Goal: Transaction & Acquisition: Purchase product/service

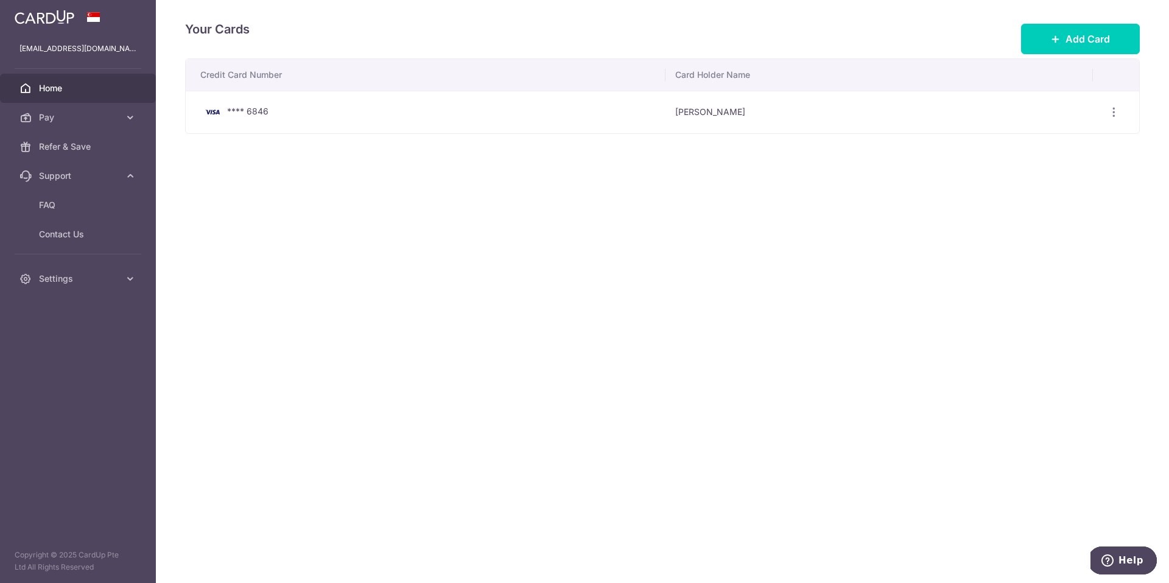
click at [54, 89] on span "Home" at bounding box center [79, 88] width 80 height 12
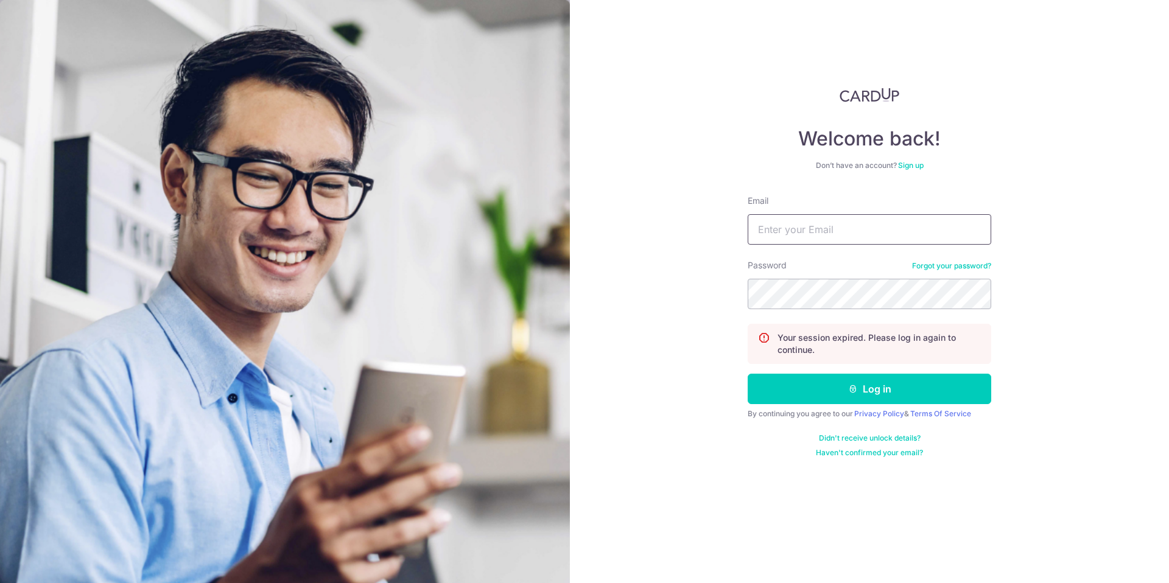
click at [821, 235] on input "Email" at bounding box center [870, 229] width 244 height 30
type input "[EMAIL_ADDRESS][DOMAIN_NAME]"
click at [886, 390] on button "Log in" at bounding box center [870, 389] width 244 height 30
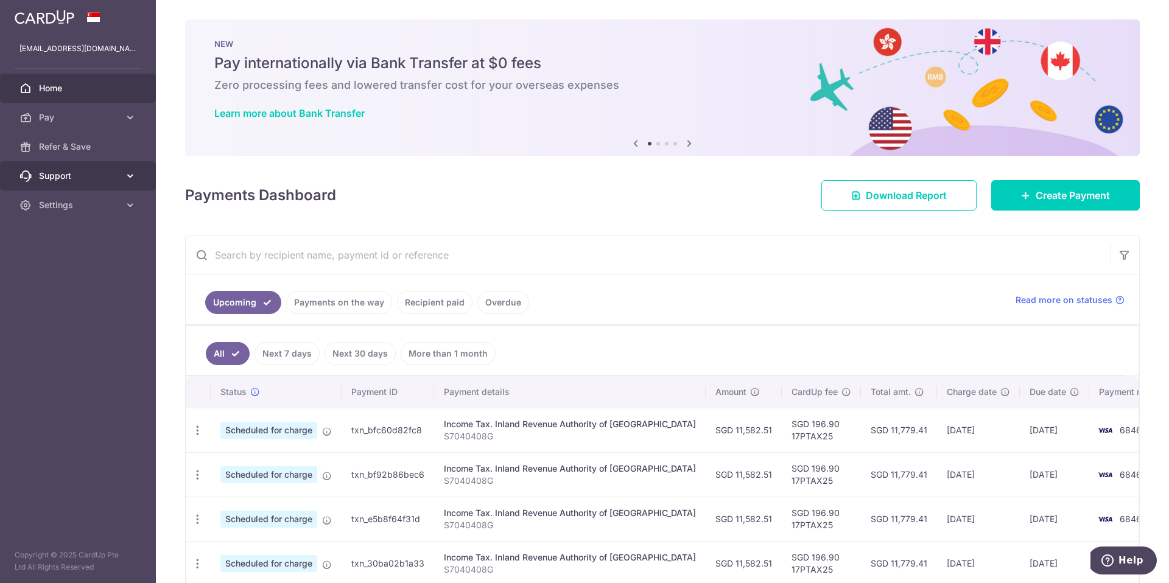
click at [127, 175] on icon at bounding box center [130, 176] width 12 height 12
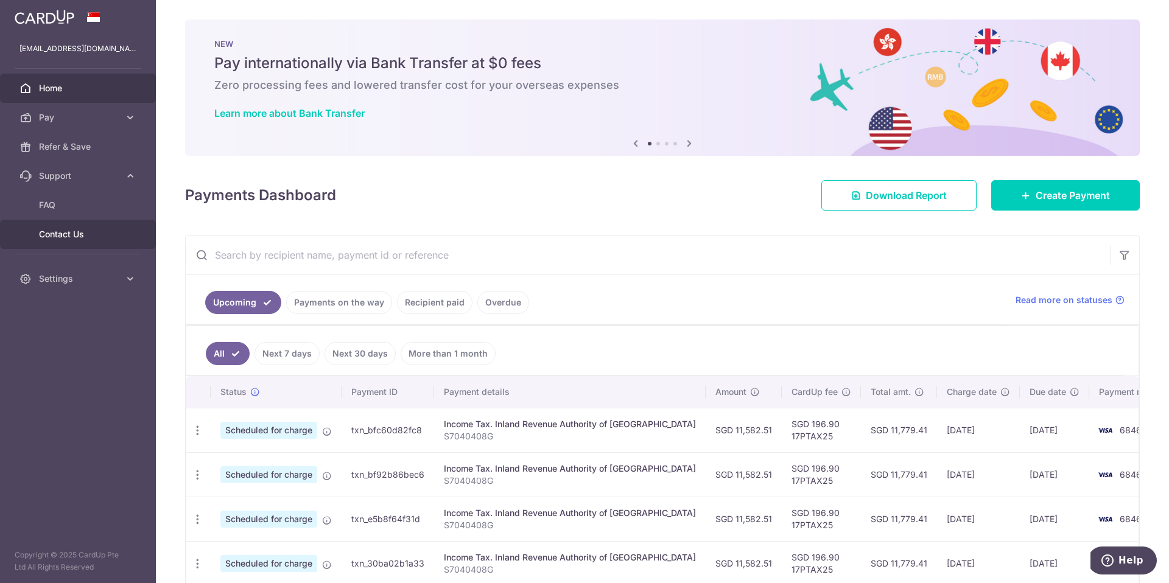
click at [57, 237] on span "Contact Us" at bounding box center [79, 234] width 80 height 12
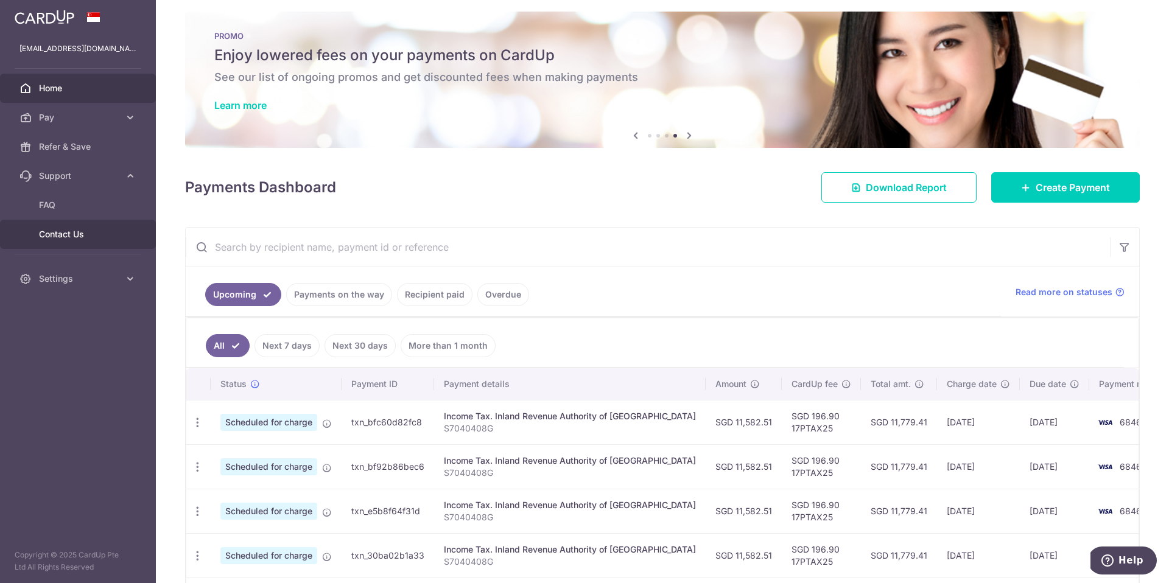
scroll to position [18, 0]
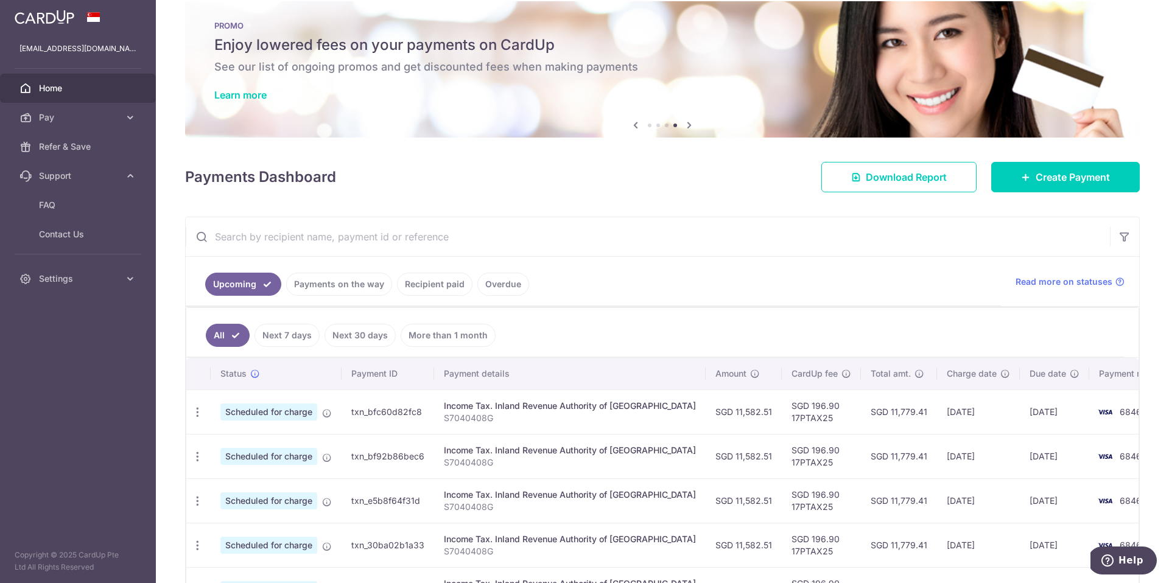
click at [235, 331] on link "All" at bounding box center [228, 335] width 44 height 23
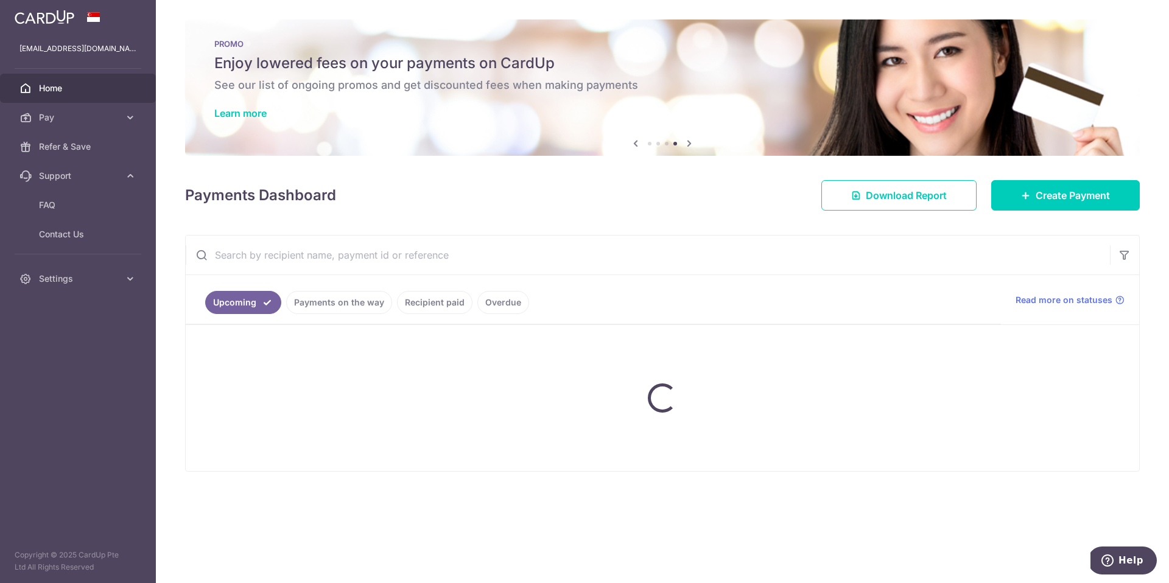
scroll to position [0, 0]
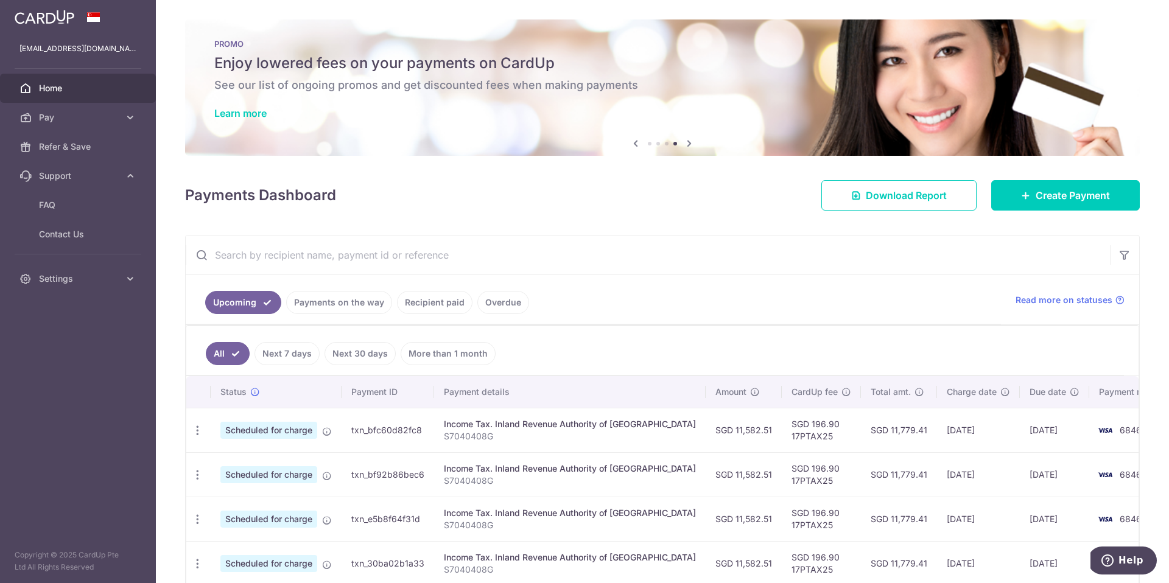
click at [283, 354] on link "Next 7 days" at bounding box center [286, 353] width 65 height 23
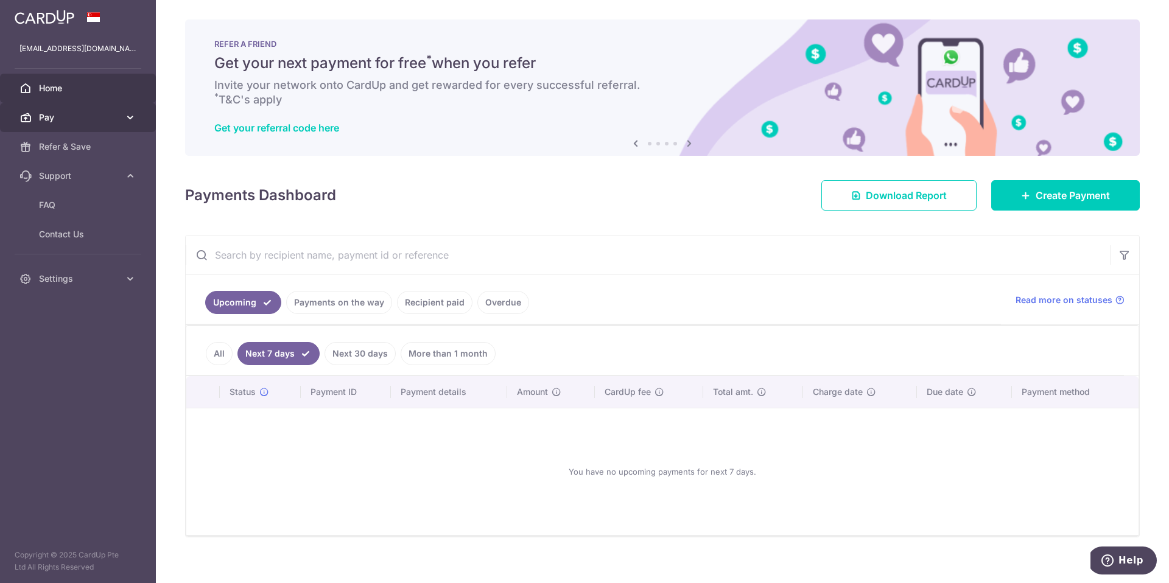
click at [130, 118] on icon at bounding box center [130, 117] width 12 height 12
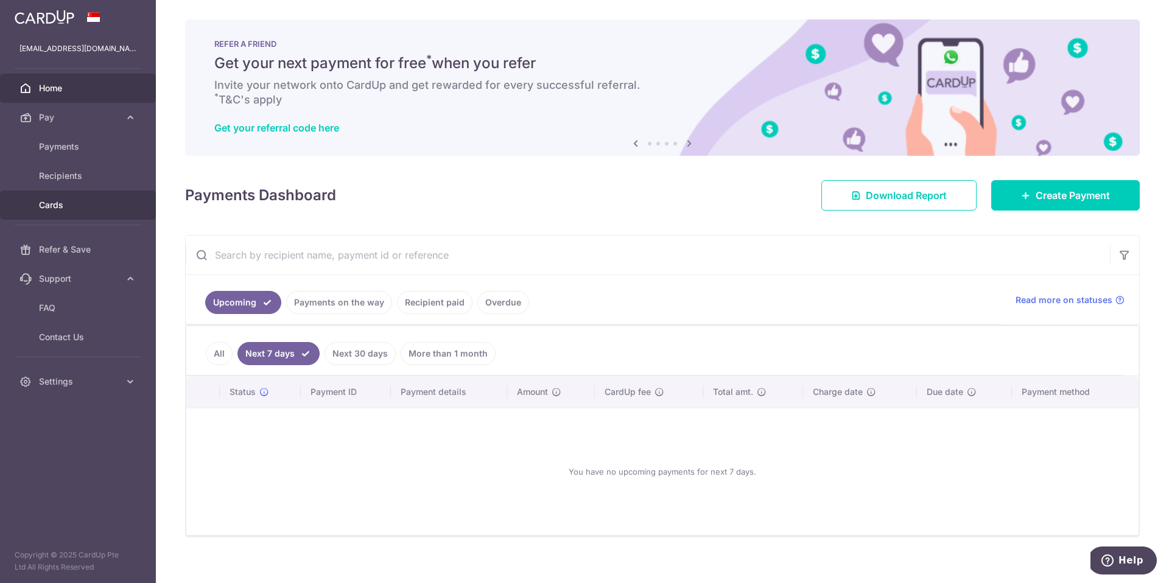
click at [60, 209] on span "Cards" at bounding box center [79, 205] width 80 height 12
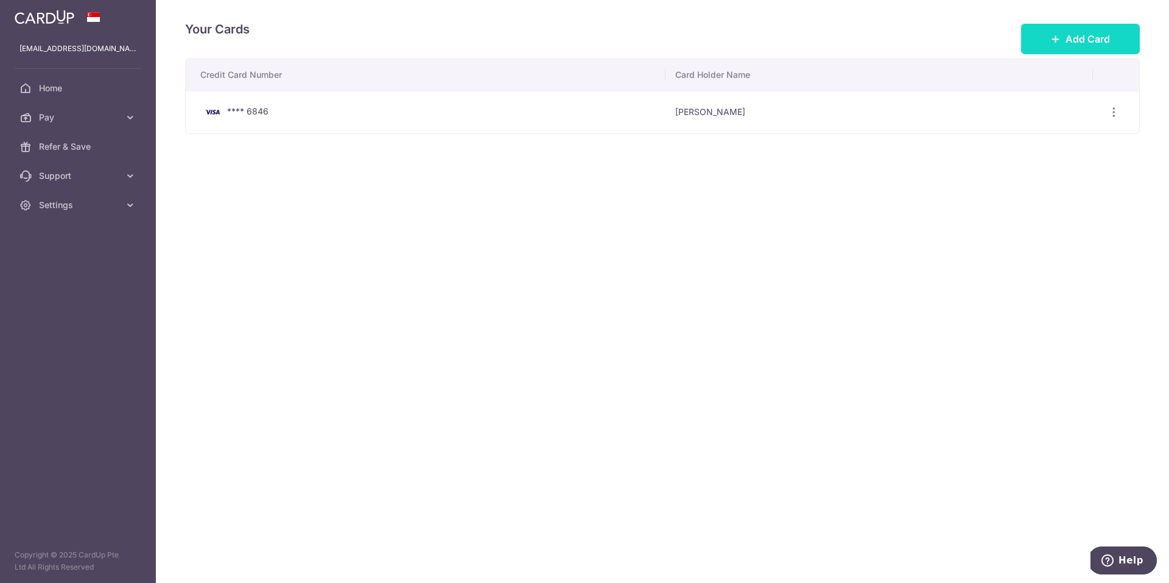
click at [1034, 45] on button "Add Card" at bounding box center [1080, 39] width 119 height 30
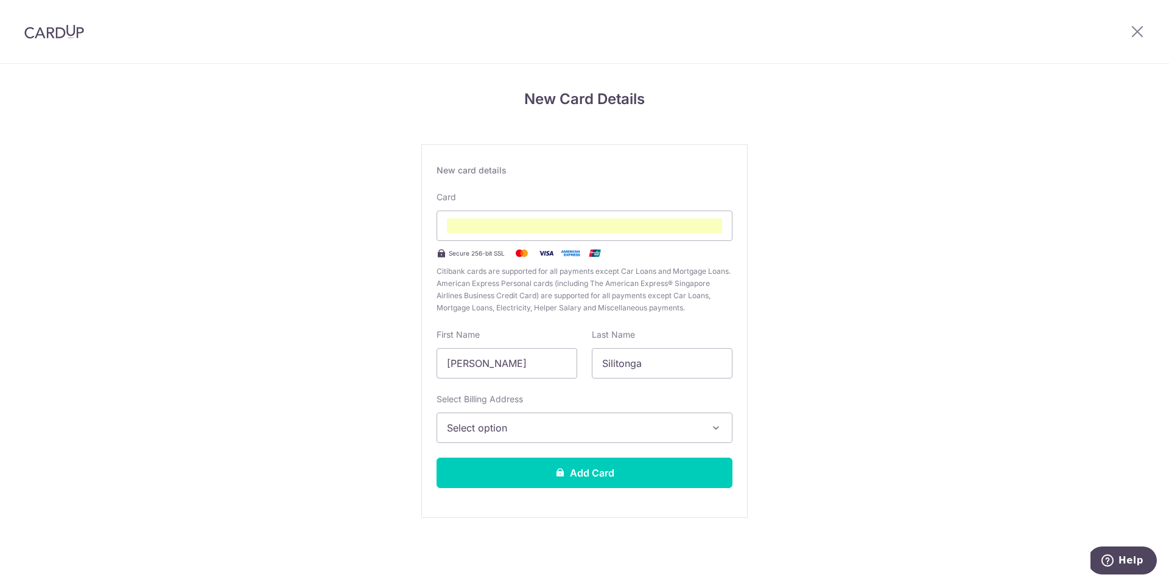
click at [712, 426] on icon "button" at bounding box center [716, 428] width 12 height 12
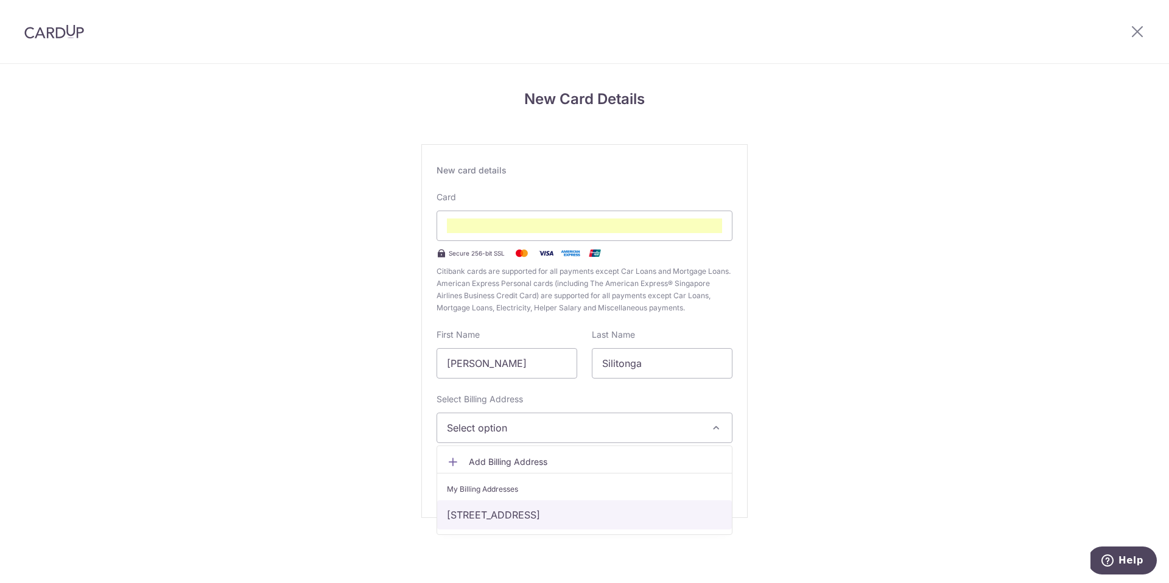
click at [578, 508] on link "8 Mimosa View, Singapore, Singapore-805588" at bounding box center [584, 514] width 295 height 29
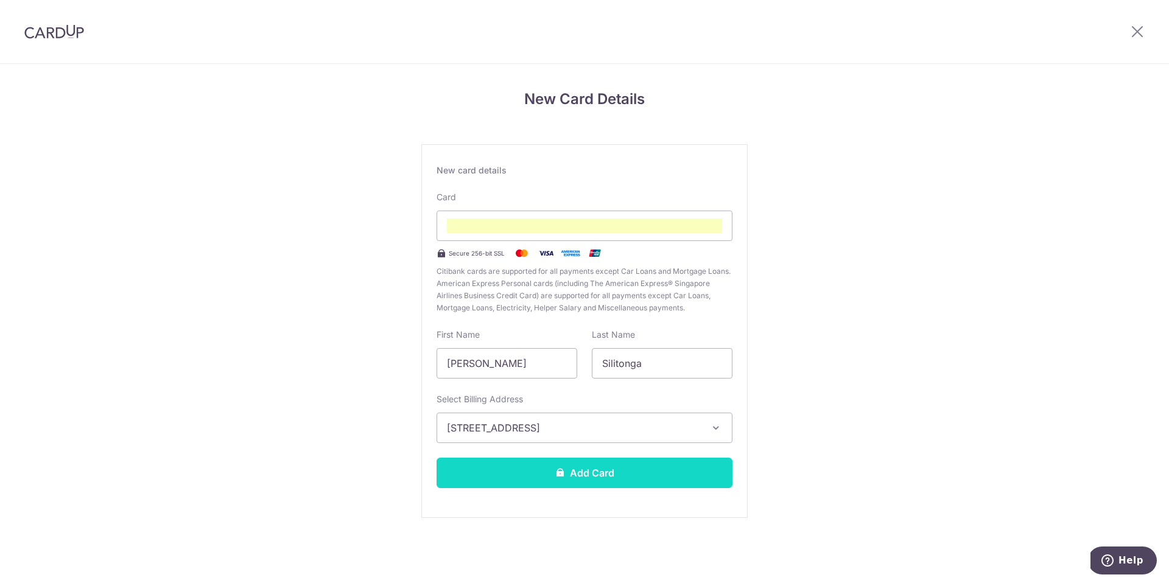
click at [596, 475] on button "Add Card" at bounding box center [585, 473] width 296 height 30
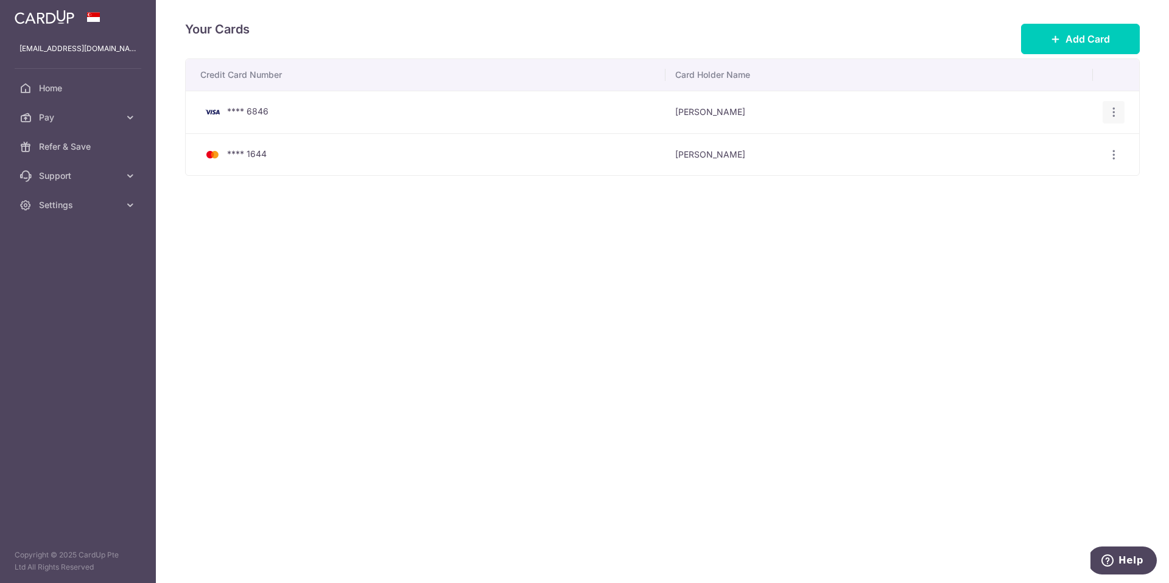
click at [1114, 109] on icon "button" at bounding box center [1113, 112] width 13 height 13
click at [1048, 177] on span "Delete" at bounding box center [1072, 175] width 83 height 15
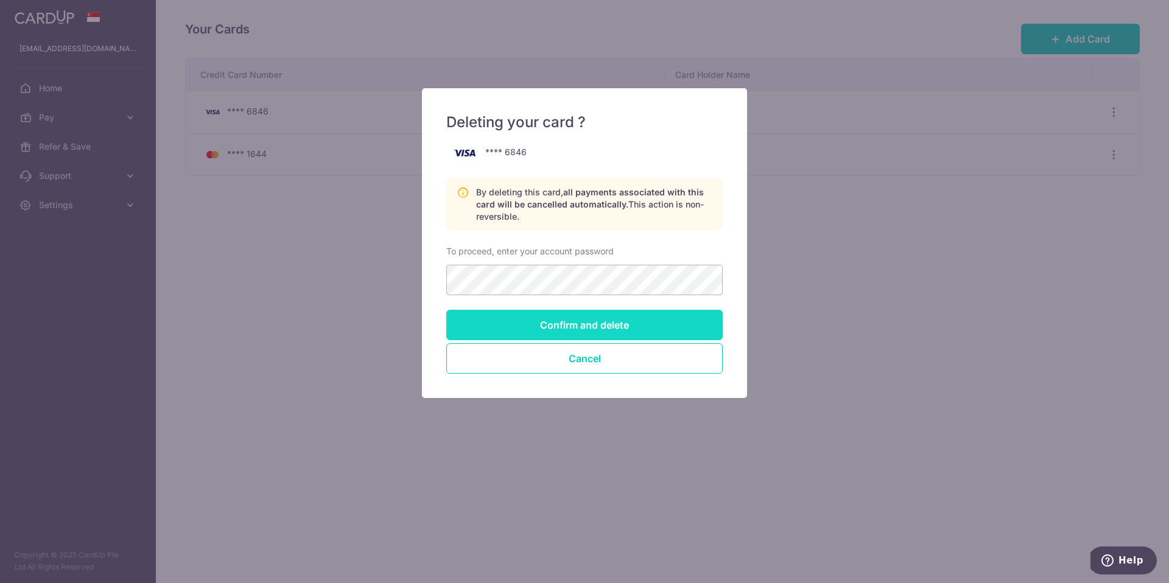
click at [563, 320] on input "Confirm and delete" at bounding box center [584, 325] width 276 height 30
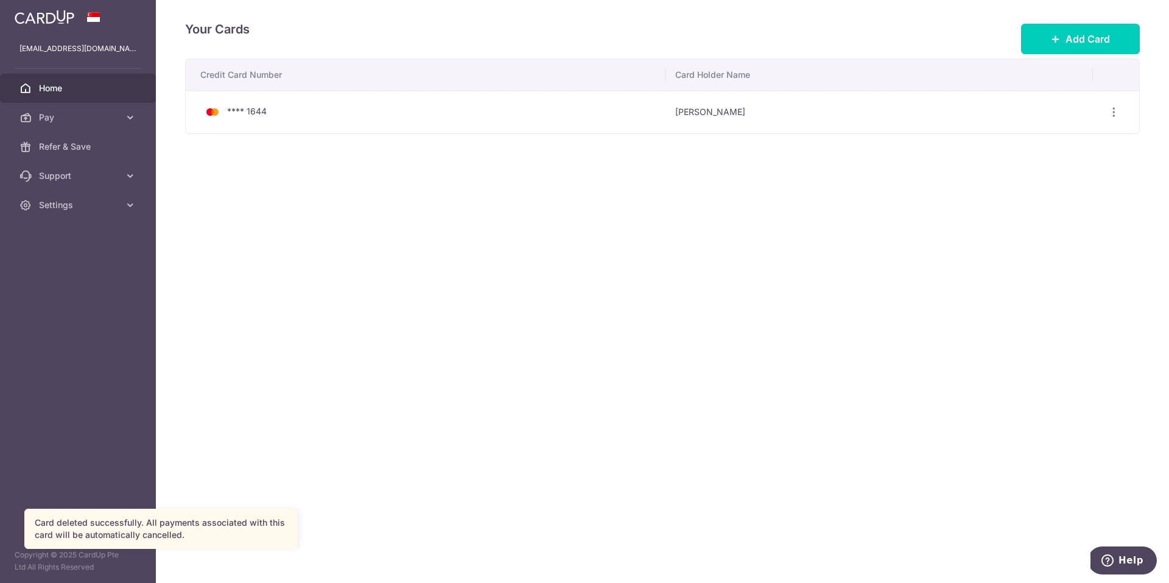
click at [55, 89] on span "Home" at bounding box center [79, 88] width 80 height 12
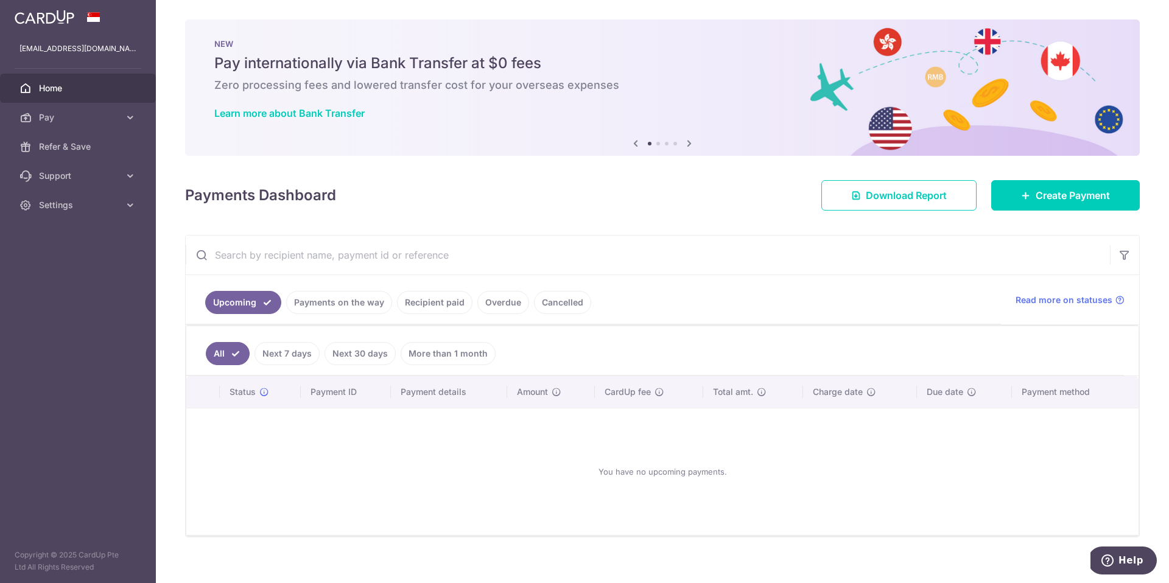
click at [259, 305] on link "Upcoming" at bounding box center [243, 302] width 76 height 23
click at [279, 354] on link "Next 7 days" at bounding box center [286, 353] width 65 height 23
click at [250, 293] on link "Upcoming" at bounding box center [243, 302] width 76 height 23
click at [226, 351] on link "All" at bounding box center [219, 353] width 27 height 23
click at [56, 92] on span "Home" at bounding box center [79, 88] width 80 height 12
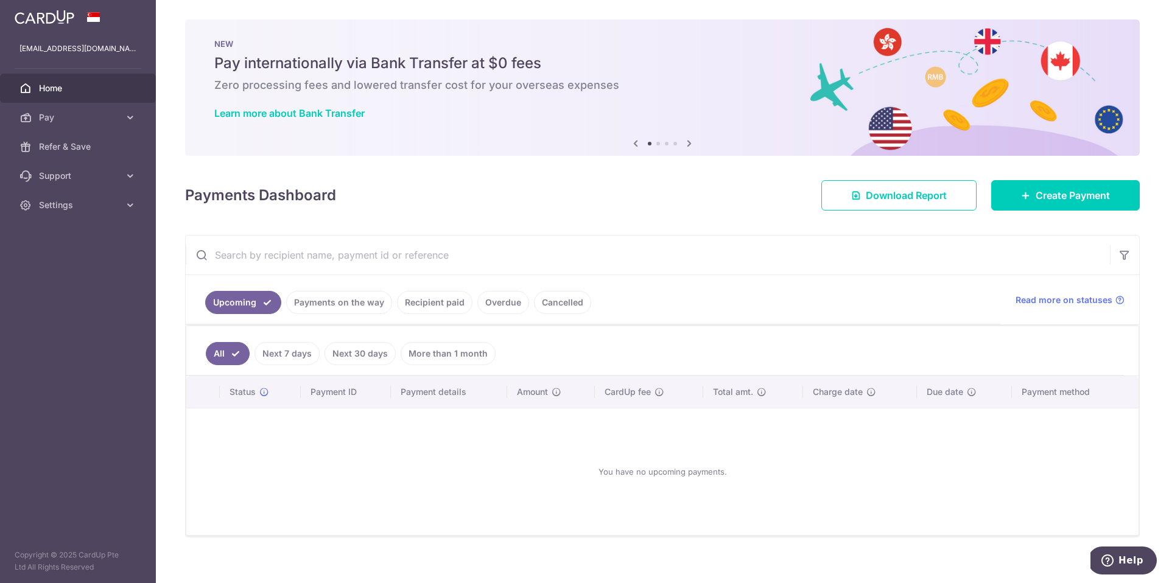
click at [328, 301] on link "Payments on the way" at bounding box center [339, 302] width 106 height 23
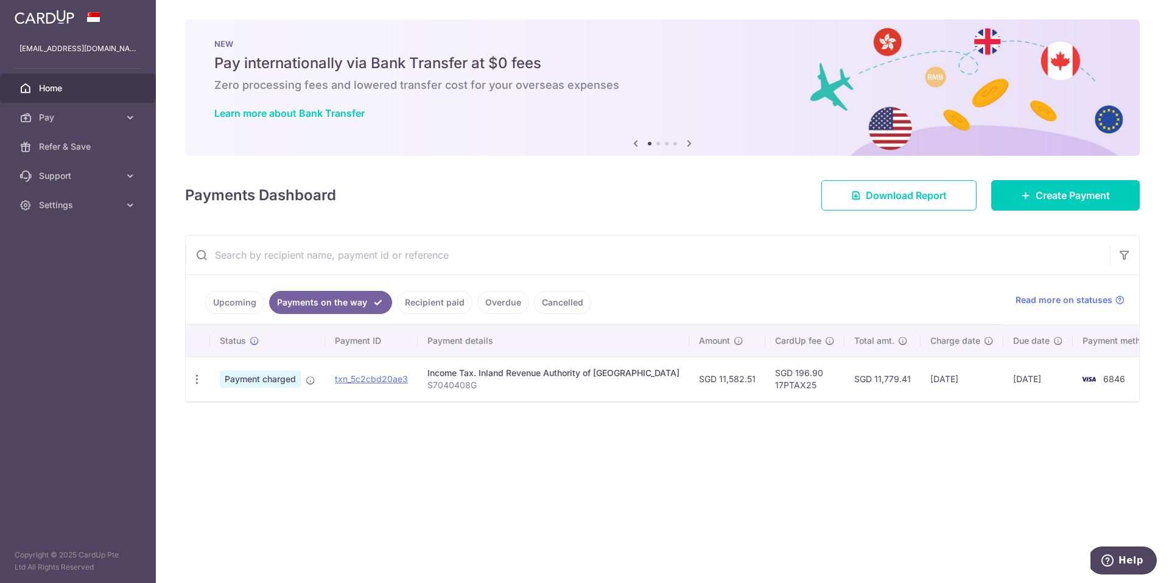
click at [440, 301] on link "Recipient paid" at bounding box center [434, 302] width 75 height 23
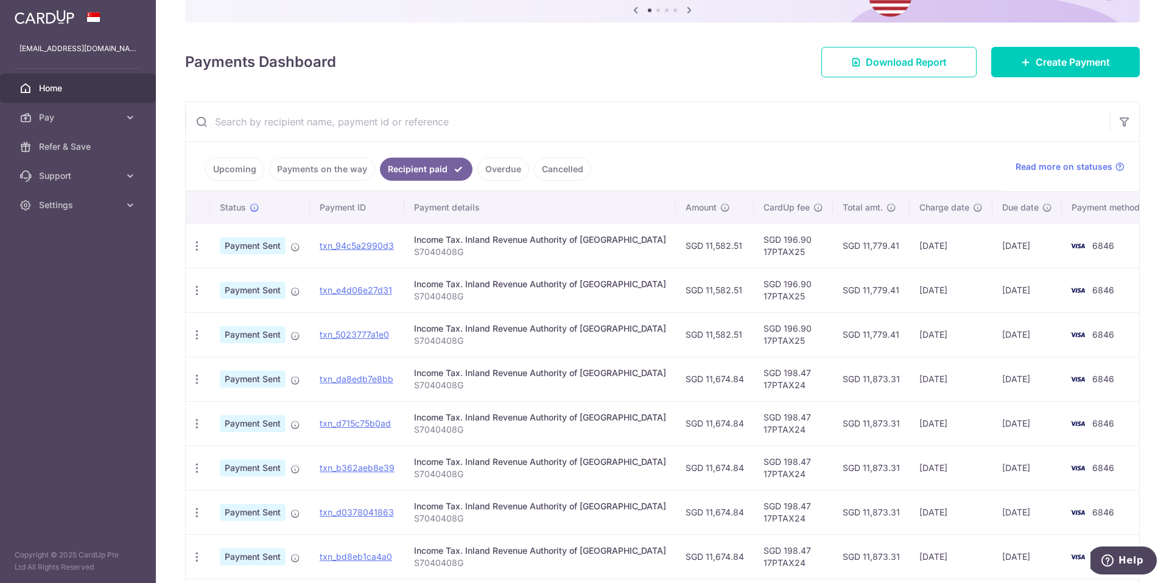
scroll to position [158, 0]
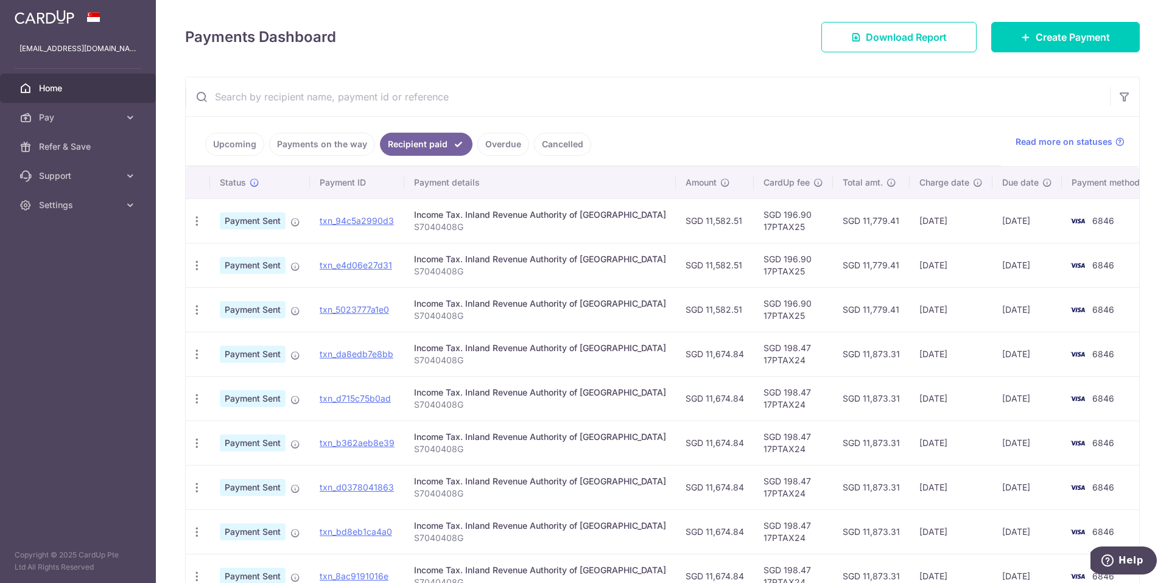
click at [501, 141] on link "Overdue" at bounding box center [503, 144] width 52 height 23
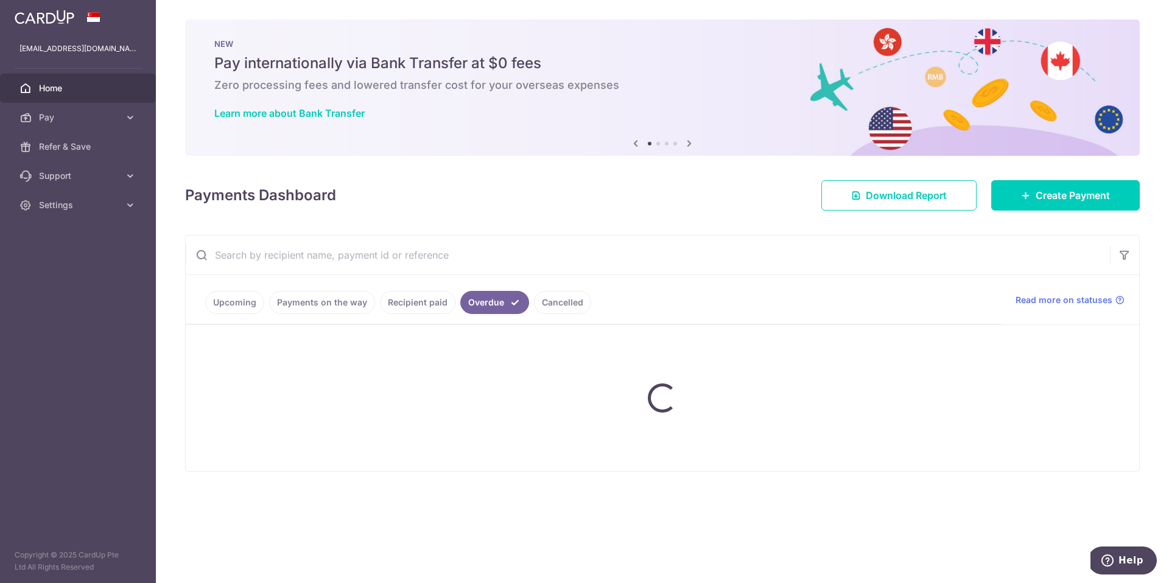
scroll to position [0, 0]
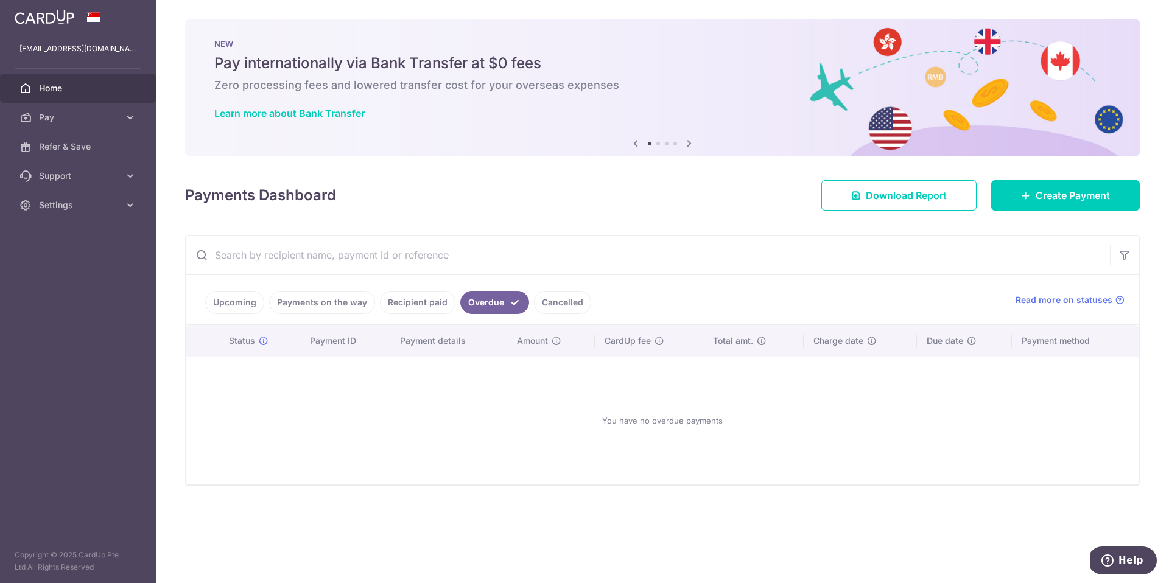
click at [233, 306] on link "Upcoming" at bounding box center [234, 302] width 59 height 23
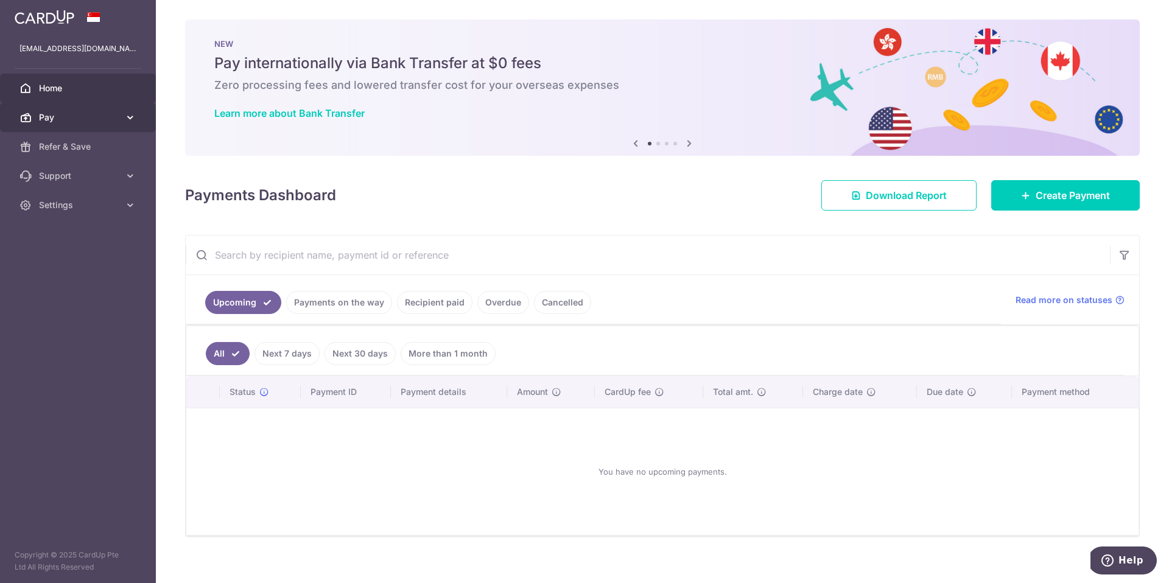
click at [129, 122] on icon at bounding box center [130, 117] width 12 height 12
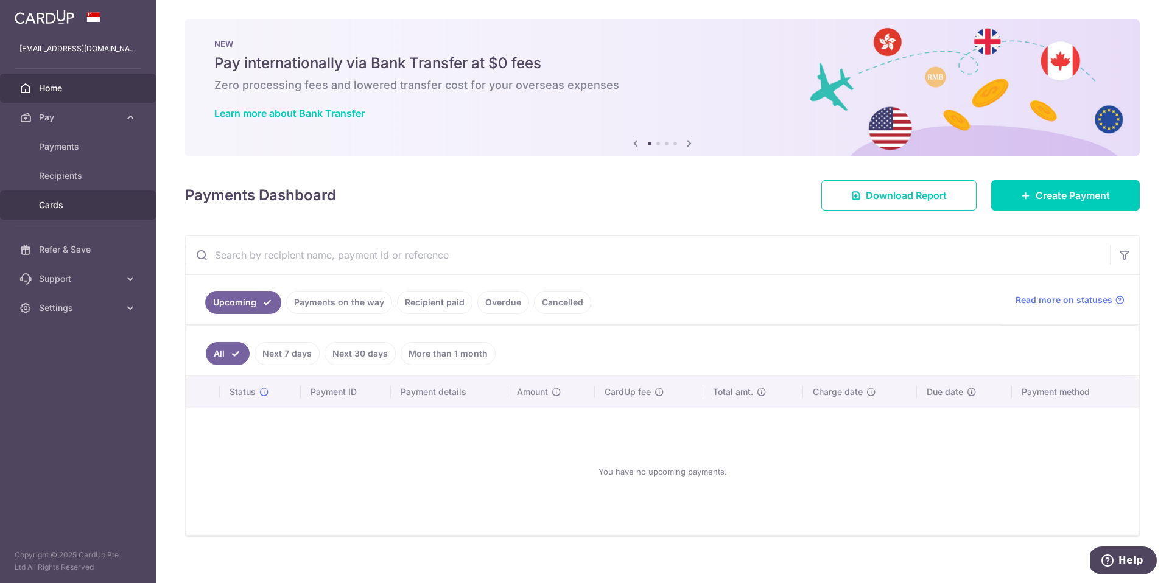
click at [75, 208] on span "Cards" at bounding box center [79, 205] width 80 height 12
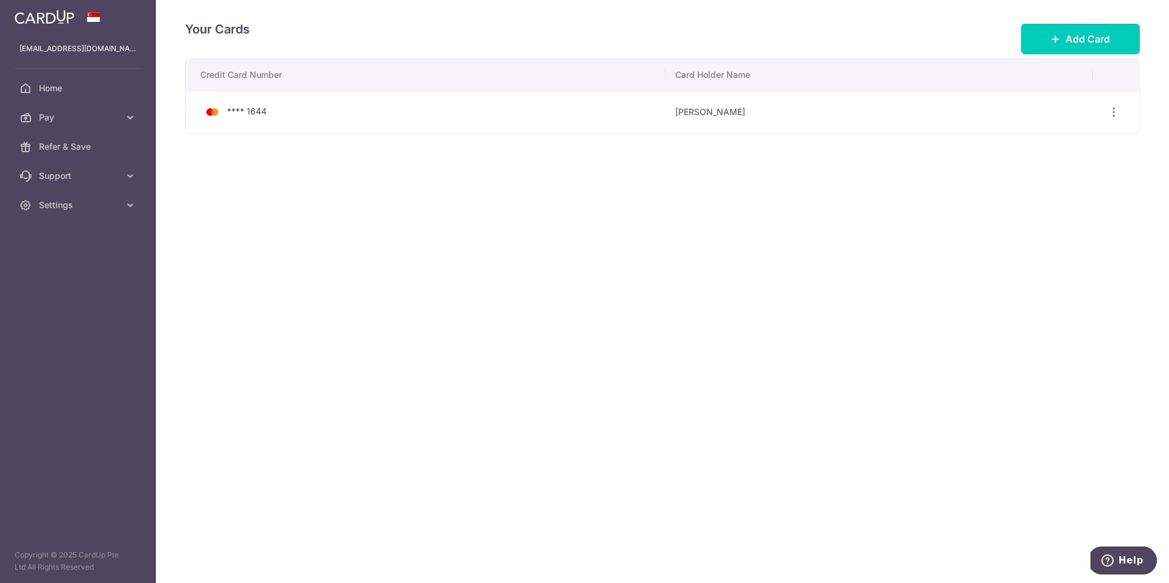
click at [374, 121] on td "**** 1644" at bounding box center [426, 112] width 480 height 43
click at [369, 111] on div "**** 1644" at bounding box center [427, 112] width 455 height 15
click at [60, 86] on span "Home" at bounding box center [79, 88] width 80 height 12
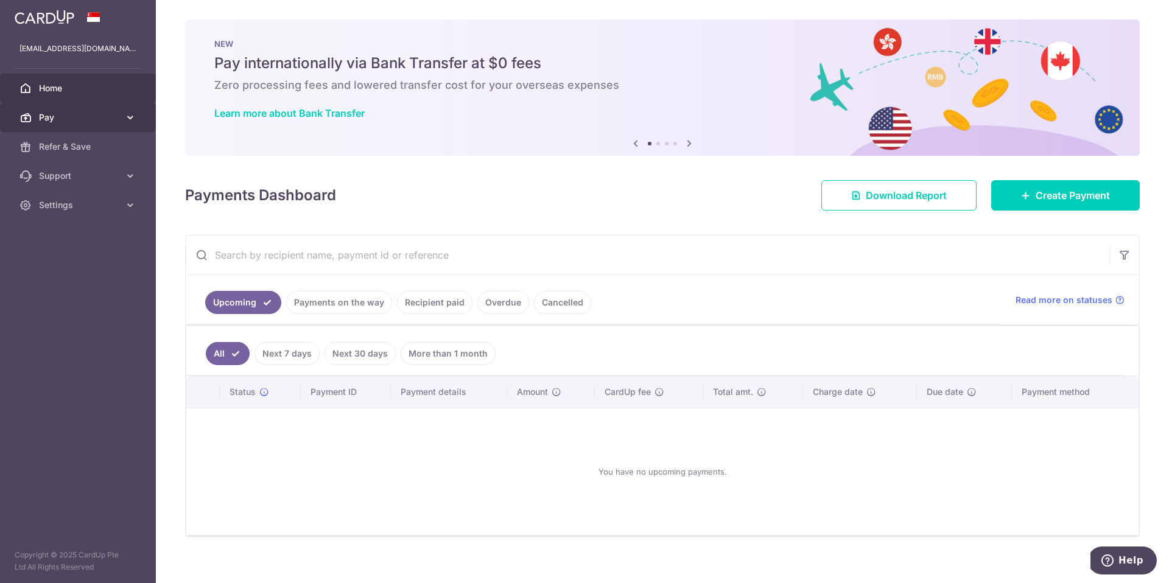
click at [60, 117] on span "Pay" at bounding box center [79, 117] width 80 height 12
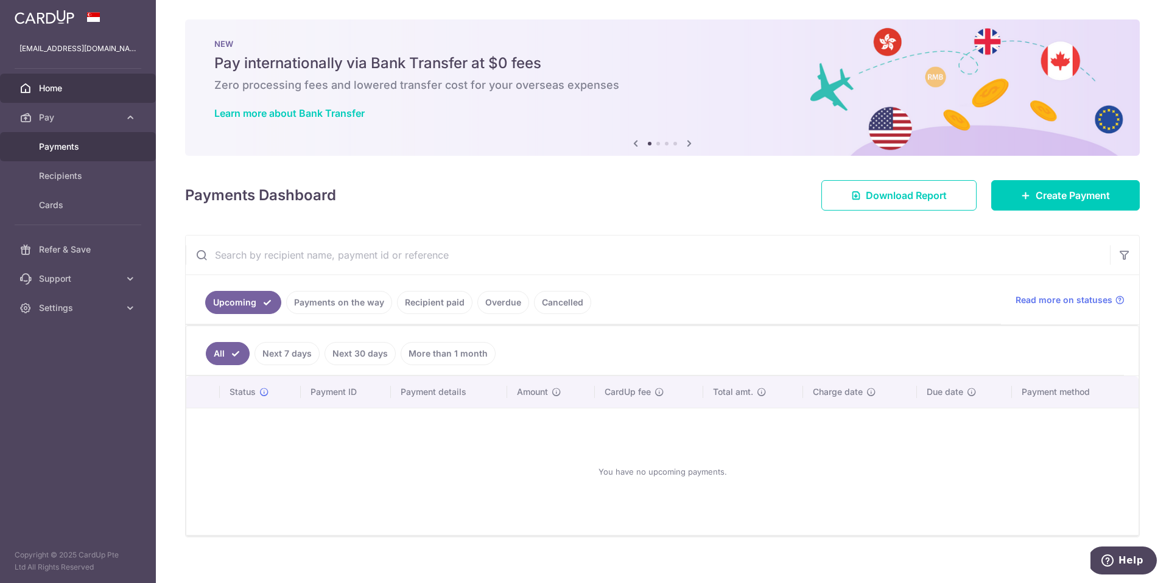
click at [63, 144] on span "Payments" at bounding box center [79, 147] width 80 height 12
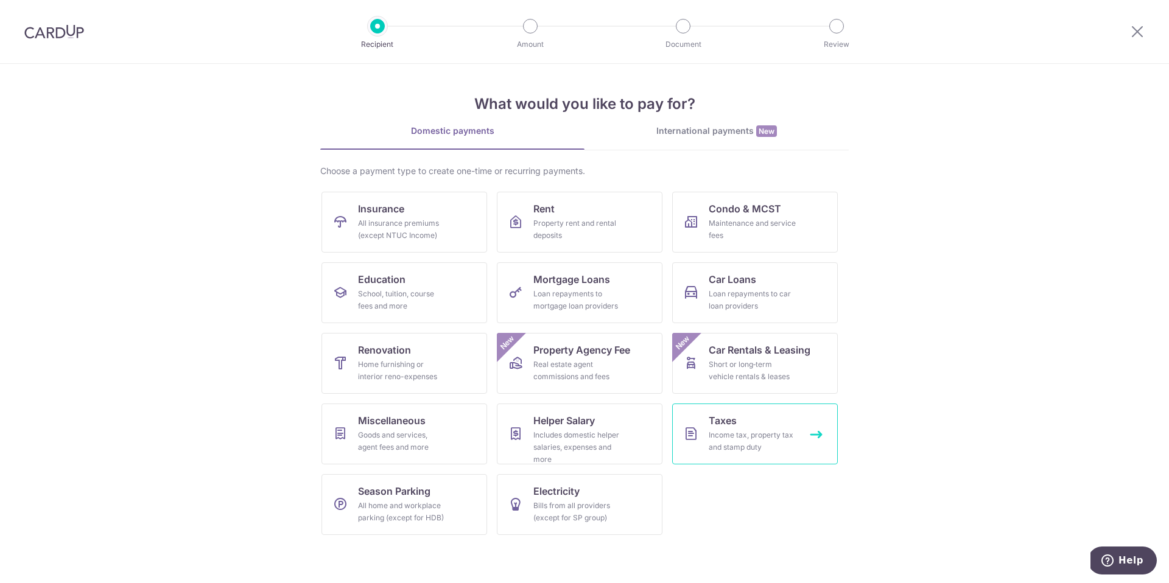
click at [734, 429] on div "Income tax, property tax and stamp duty" at bounding box center [753, 441] width 88 height 24
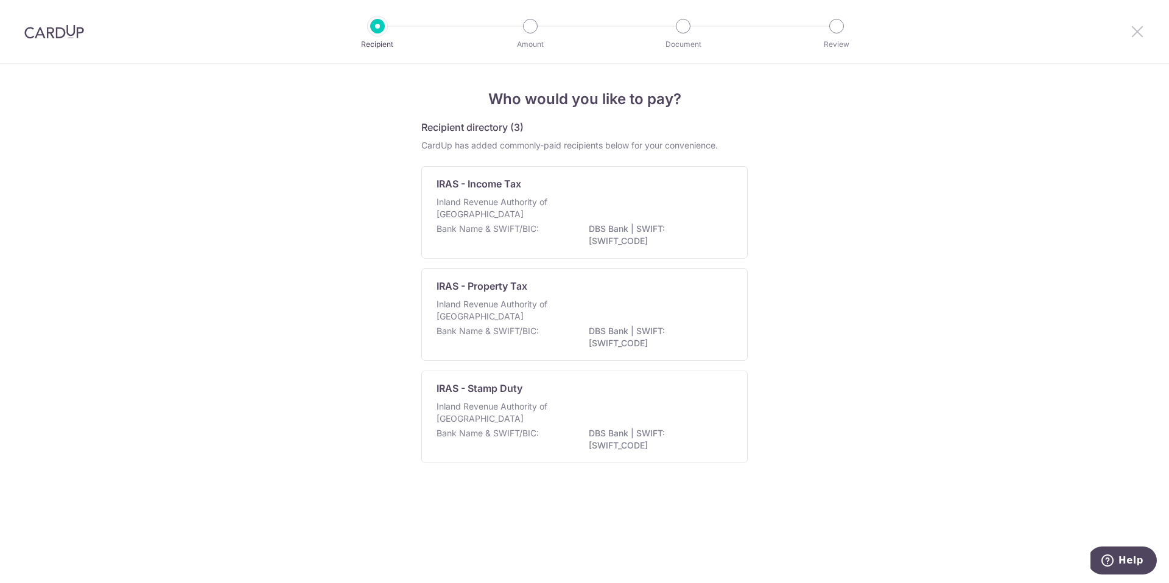
click at [1137, 27] on icon at bounding box center [1137, 31] width 15 height 15
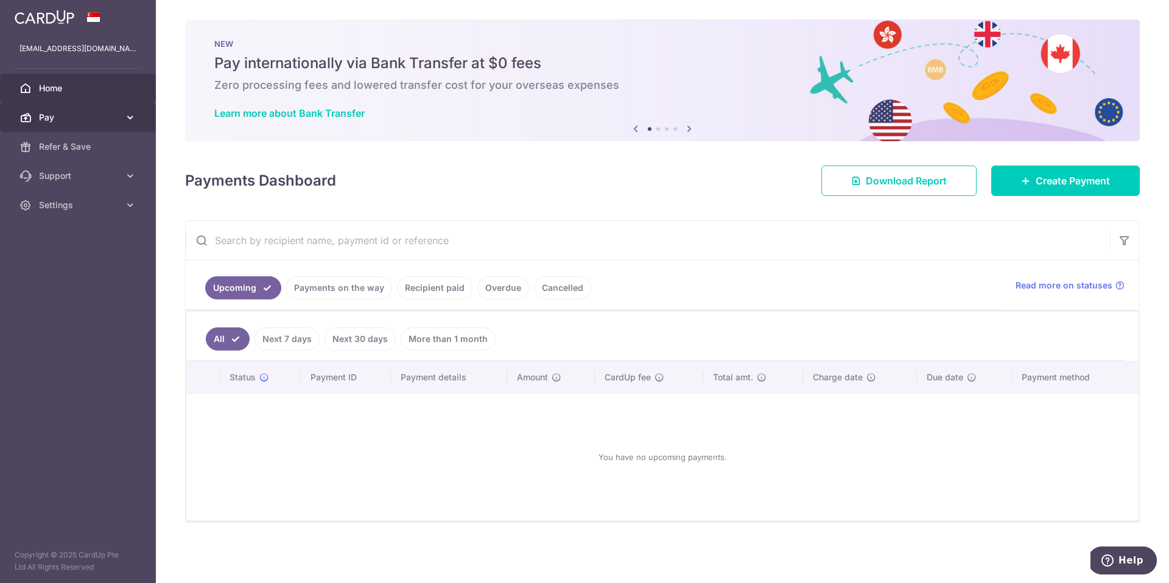
click at [128, 116] on icon at bounding box center [130, 117] width 12 height 12
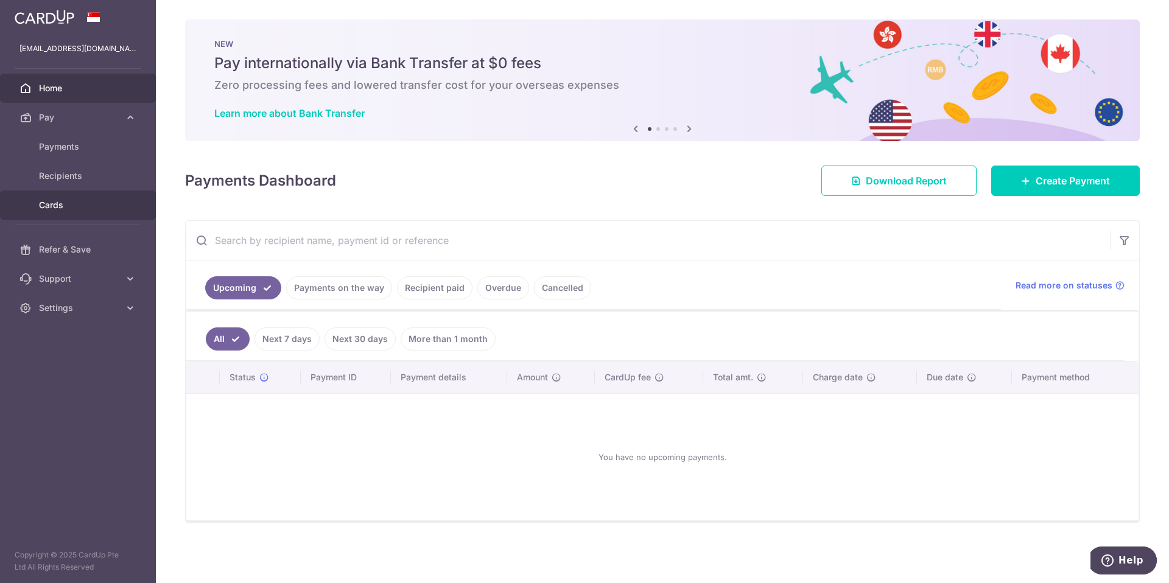
click at [54, 205] on span "Cards" at bounding box center [79, 205] width 80 height 12
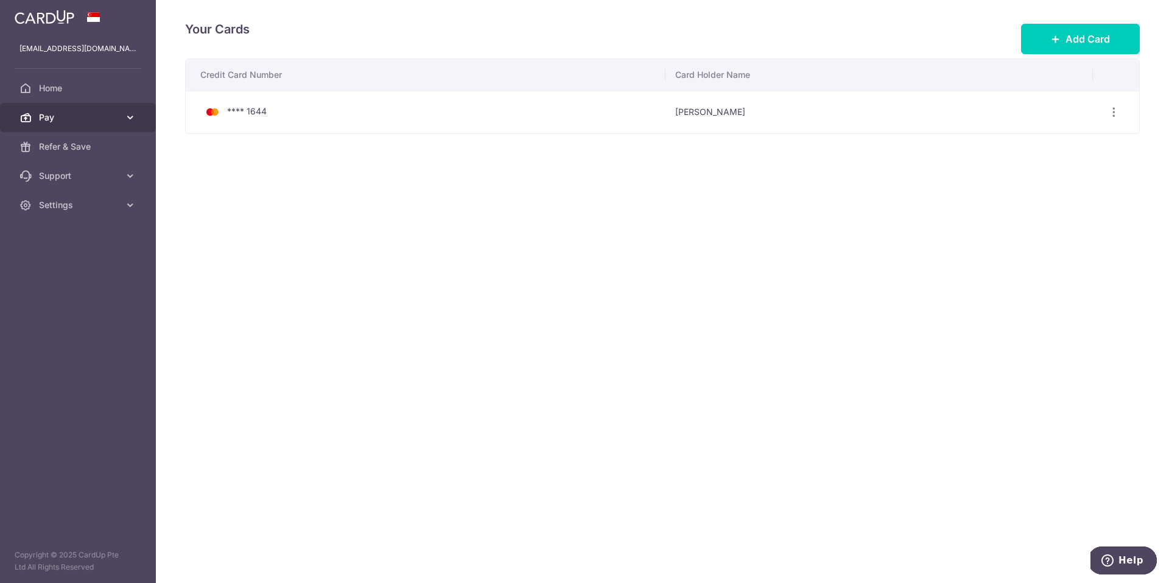
click at [132, 120] on icon at bounding box center [130, 117] width 12 height 12
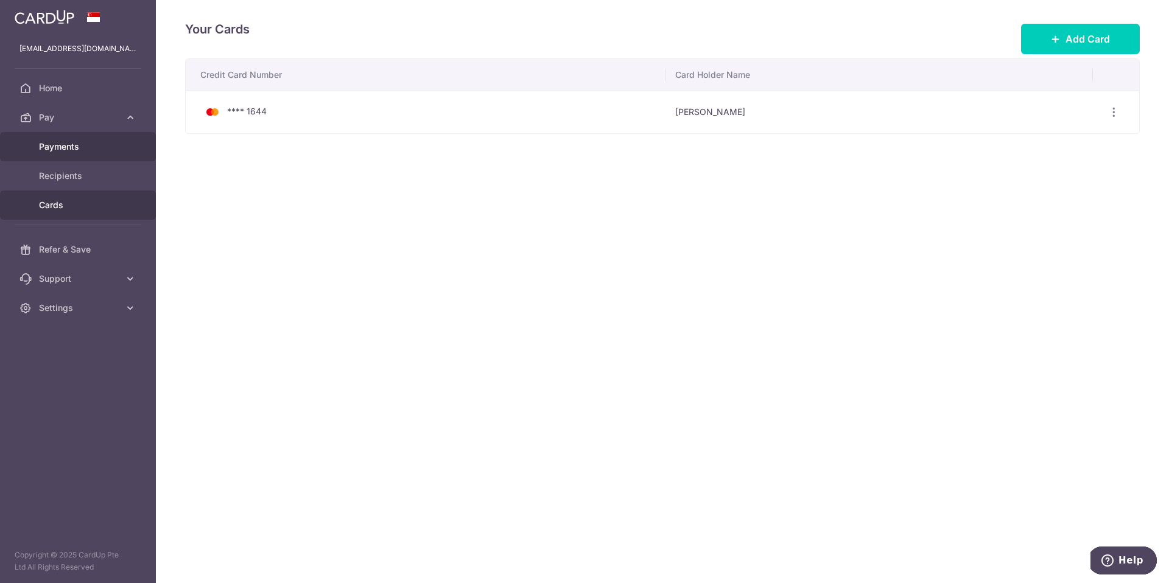
click at [72, 152] on span "Payments" at bounding box center [79, 147] width 80 height 12
click at [72, 173] on span "Recipients" at bounding box center [79, 176] width 80 height 12
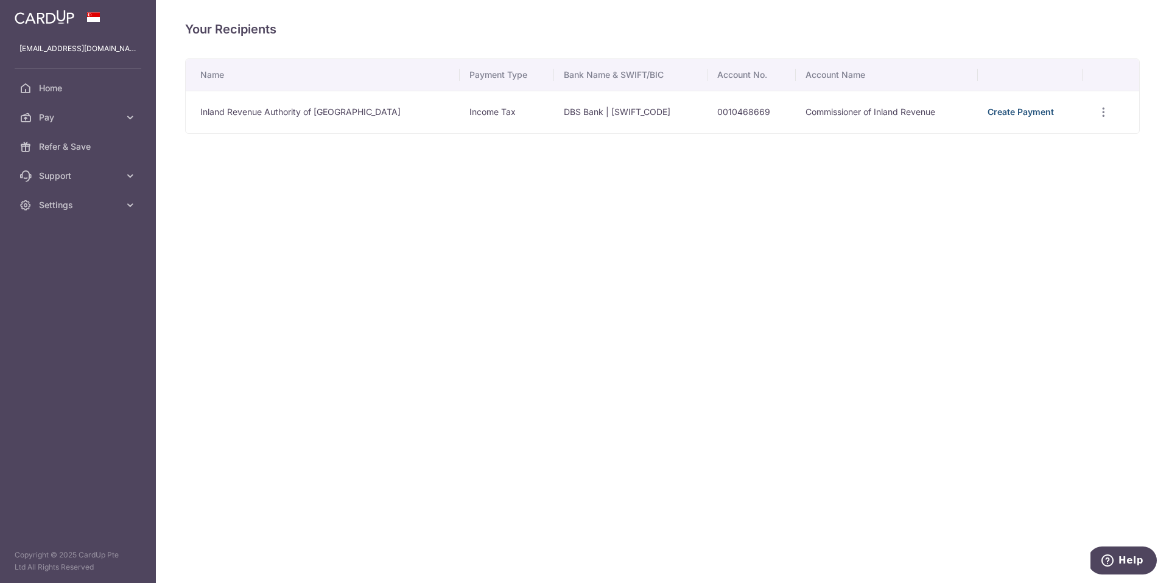
click at [1009, 112] on link "Create Payment" at bounding box center [1021, 112] width 66 height 10
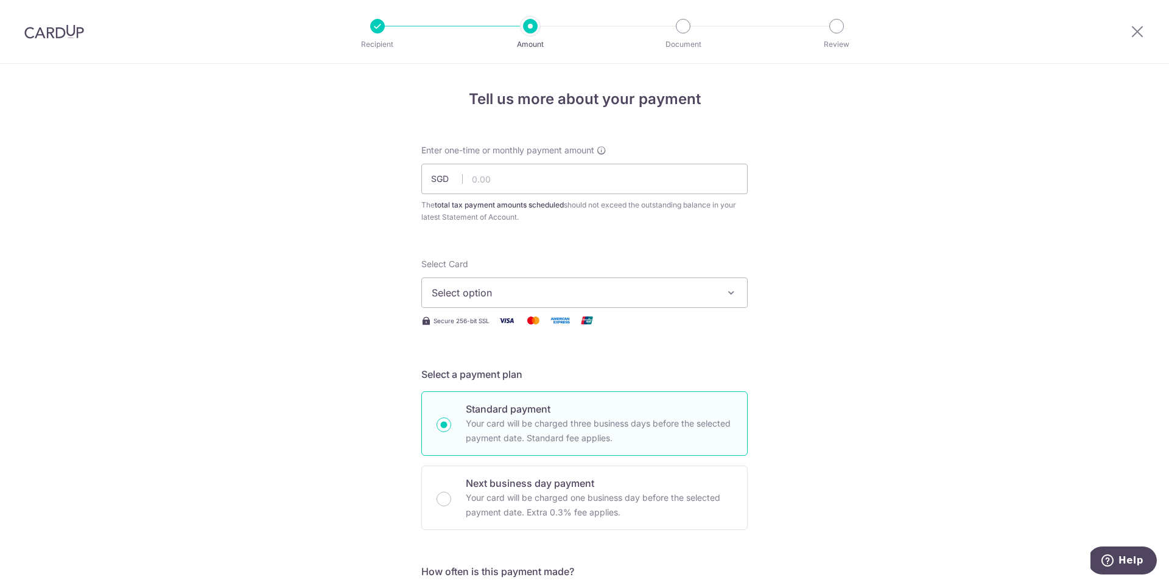
click at [732, 296] on icon "button" at bounding box center [731, 293] width 12 height 12
click at [65, 29] on img at bounding box center [54, 31] width 60 height 15
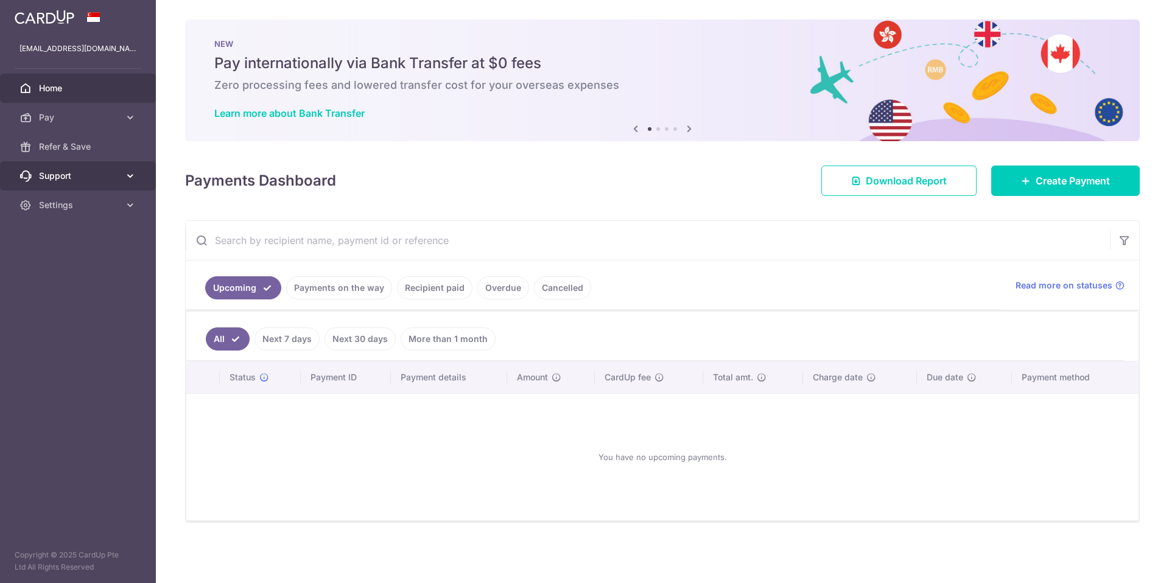
click at [129, 172] on icon at bounding box center [130, 176] width 12 height 12
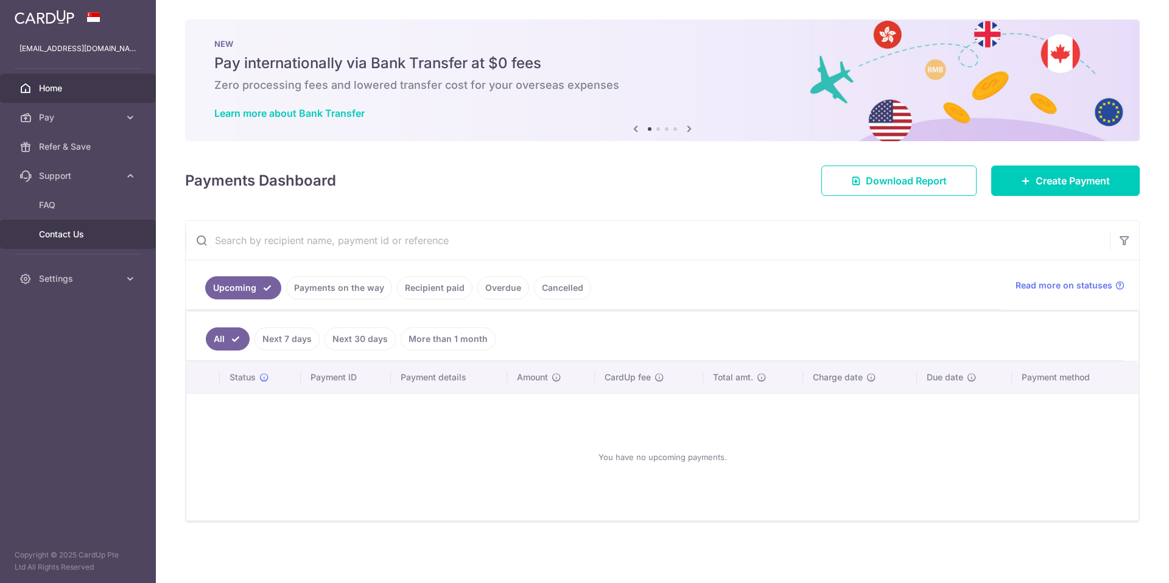
click at [63, 237] on span "Contact Us" at bounding box center [79, 234] width 80 height 12
